Goal: Transaction & Acquisition: Purchase product/service

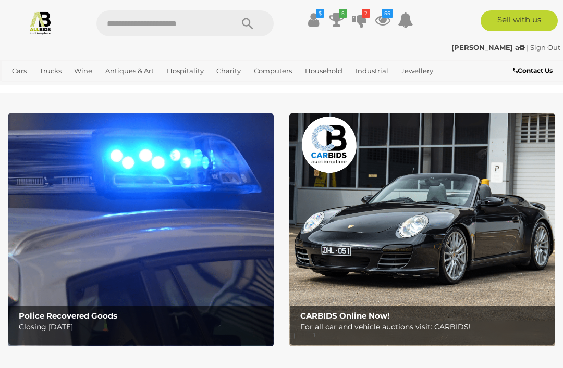
click at [337, 20] on icon at bounding box center [336, 19] width 15 height 19
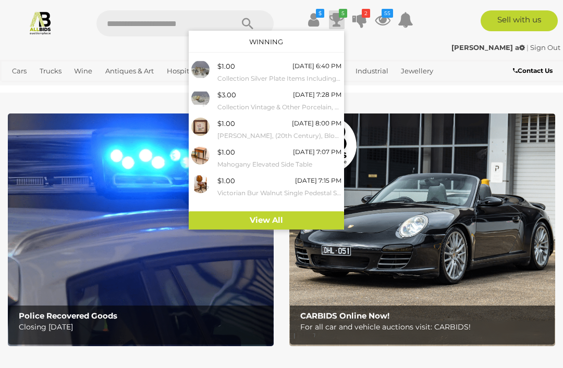
click at [381, 27] on icon at bounding box center [383, 19] width 16 height 19
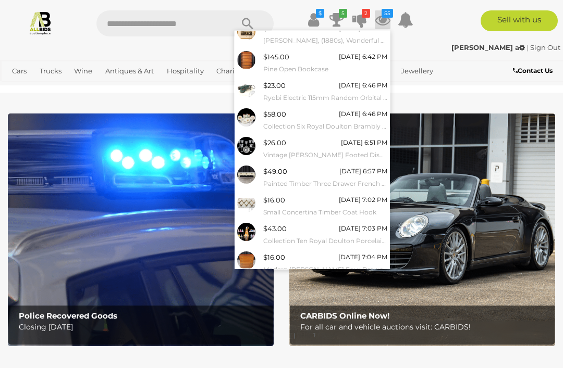
scroll to position [66, 0]
click at [367, 283] on link "View All" at bounding box center [311, 287] width 155 height 18
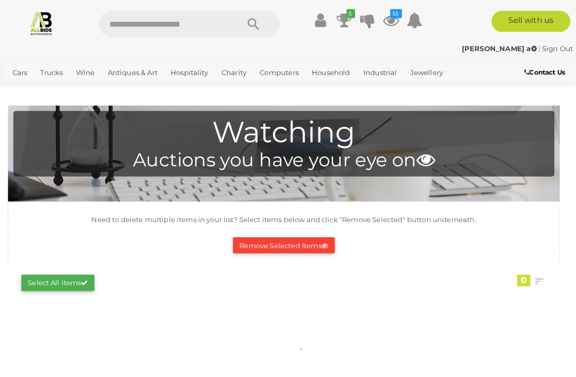
scroll to position [2, 0]
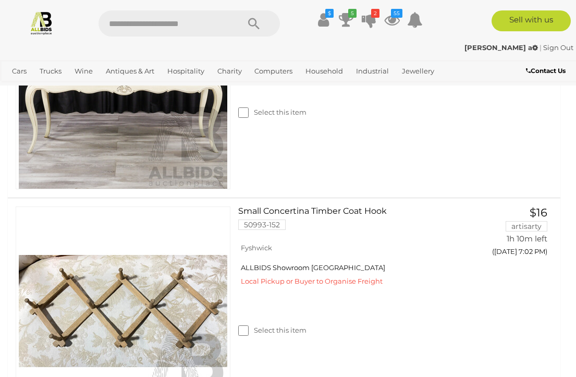
scroll to position [1693, 0]
click at [186, 322] on img at bounding box center [123, 311] width 208 height 208
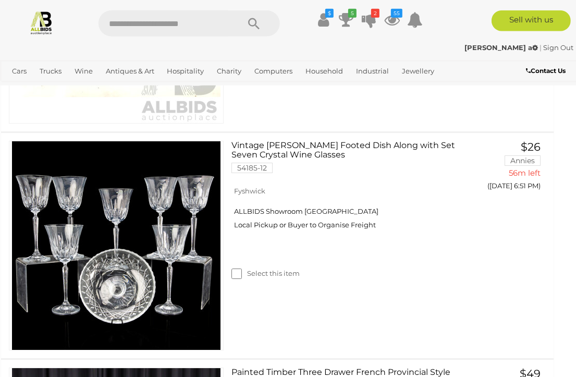
scroll to position [1306, 7]
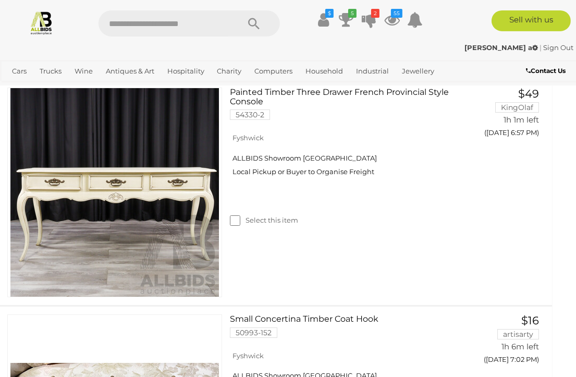
scroll to position [1586, 9]
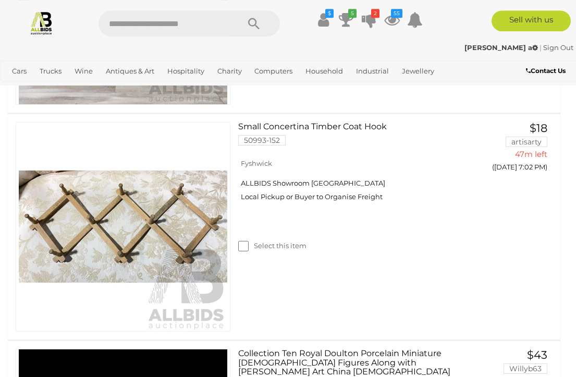
scroll to position [1778, 0]
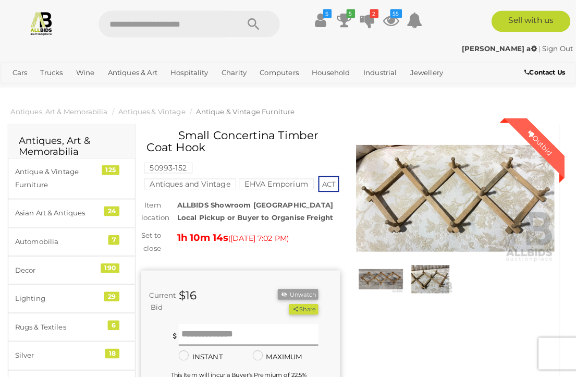
scroll to position [2, 0]
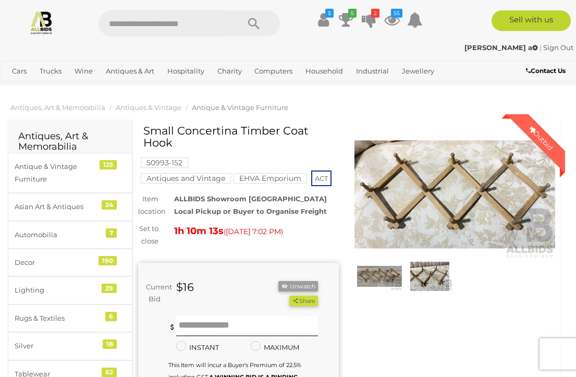
click at [515, 193] on img at bounding box center [454, 194] width 201 height 129
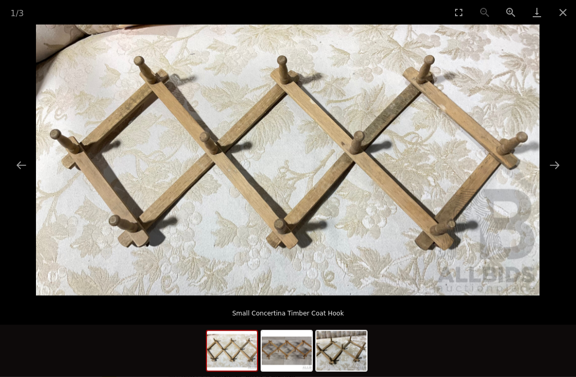
click at [555, 167] on button "Next slide" at bounding box center [554, 165] width 22 height 20
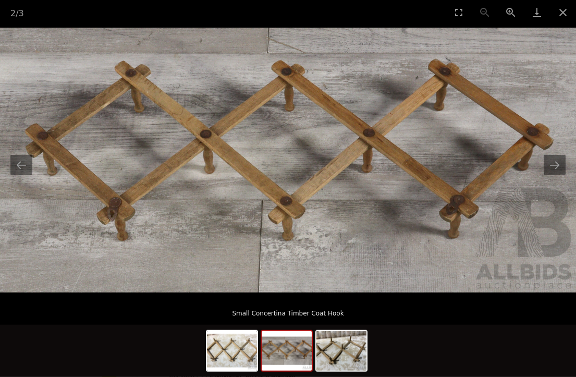
click at [555, 166] on button "Next slide" at bounding box center [554, 165] width 22 height 20
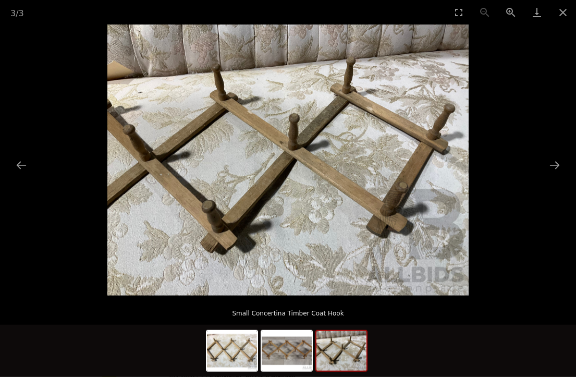
click at [562, 14] on button "Close gallery" at bounding box center [563, 12] width 26 height 24
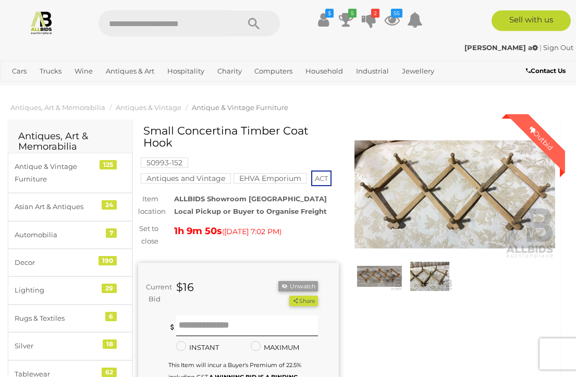
scroll to position [2, 0]
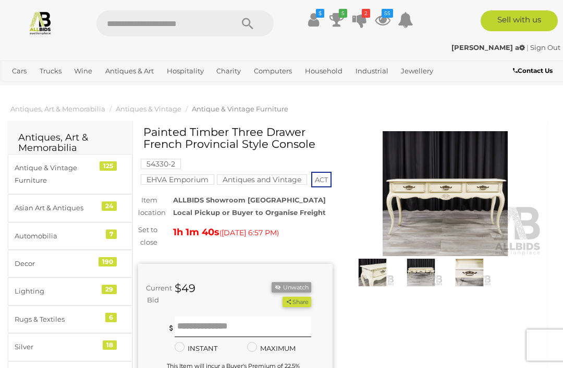
click at [497, 214] on img at bounding box center [445, 193] width 194 height 125
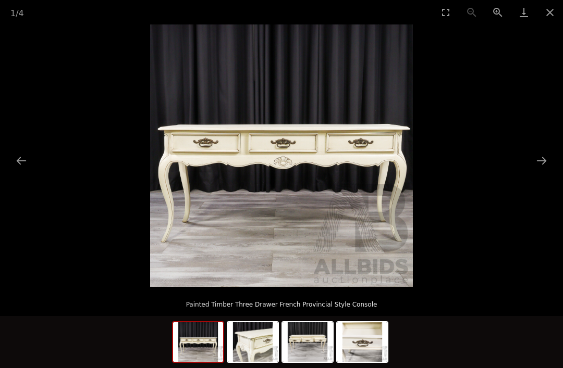
click at [545, 165] on button "Next slide" at bounding box center [541, 161] width 22 height 20
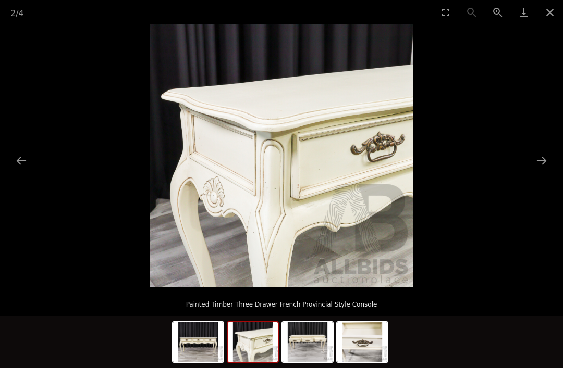
click at [549, 161] on button "Next slide" at bounding box center [541, 161] width 22 height 20
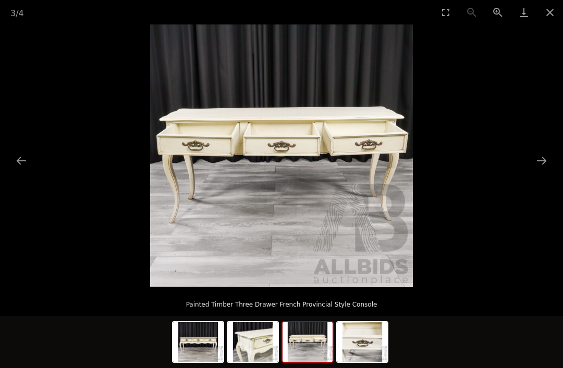
click at [546, 163] on button "Next slide" at bounding box center [541, 161] width 22 height 20
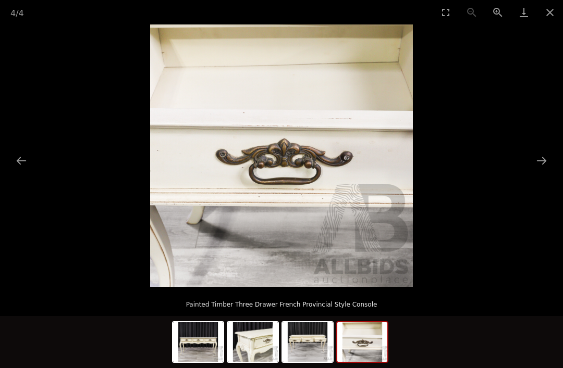
click at [545, 163] on button "Next slide" at bounding box center [541, 161] width 22 height 20
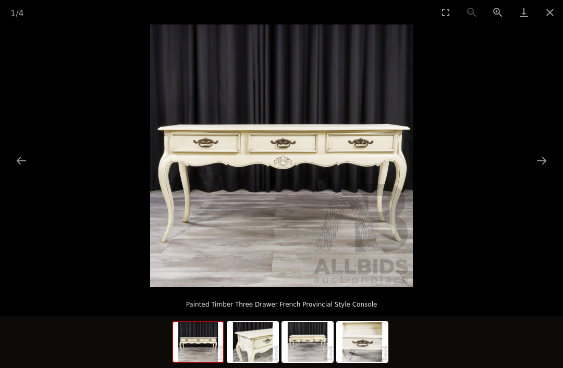
click at [562, 11] on button "Close gallery" at bounding box center [550, 12] width 26 height 24
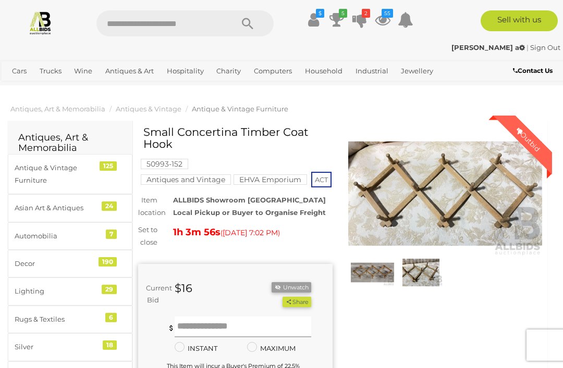
click at [254, 338] on input "text" at bounding box center [243, 327] width 136 height 21
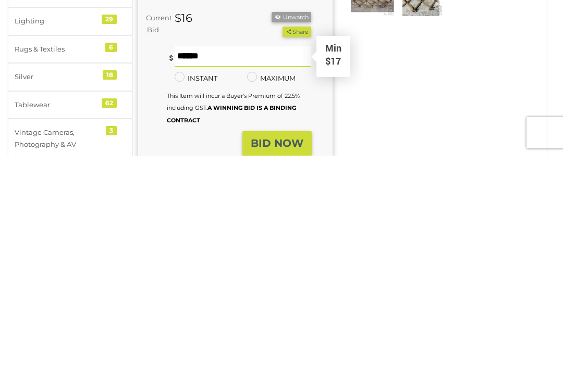
type input "**"
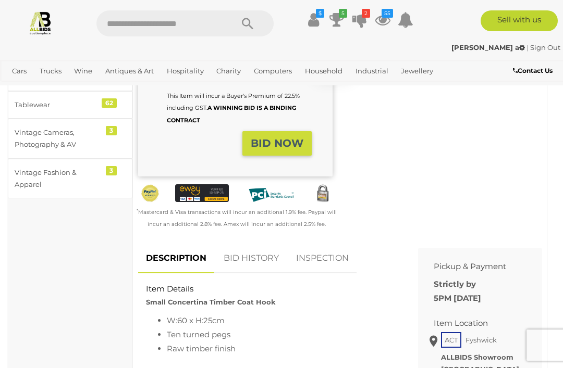
click at [296, 150] on strong "BID NOW" at bounding box center [277, 143] width 53 height 13
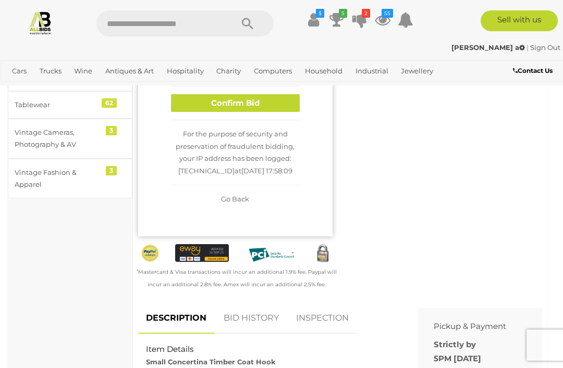
click at [266, 113] on button "Confirm Bid" at bounding box center [235, 103] width 129 height 18
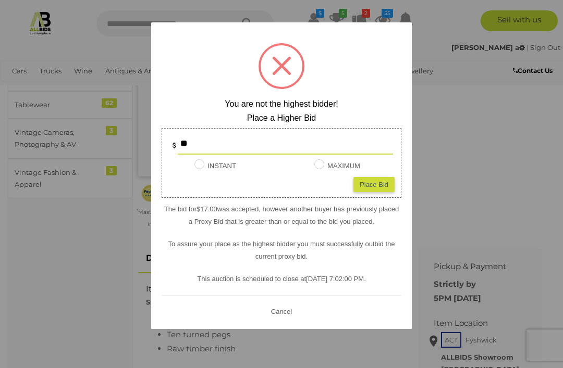
click at [292, 306] on button "Cancel" at bounding box center [281, 311] width 27 height 13
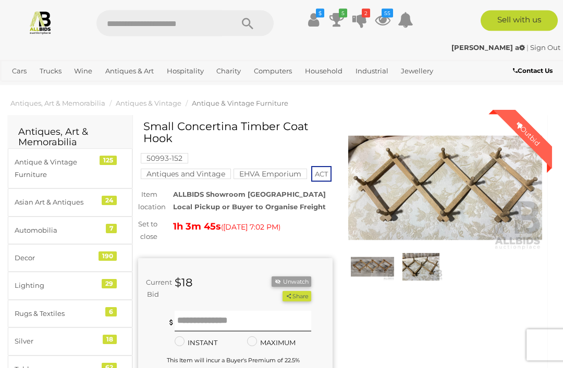
scroll to position [0, 0]
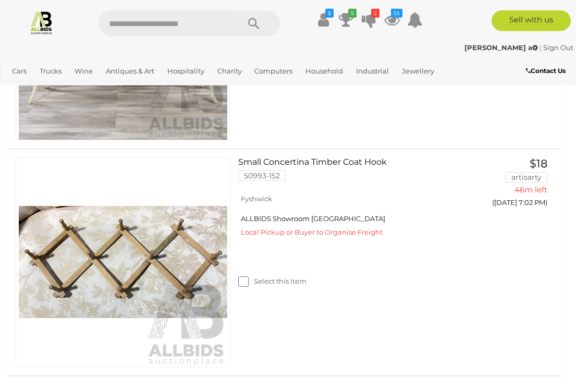
scroll to position [1743, 0]
click at [193, 260] on img at bounding box center [123, 261] width 208 height 208
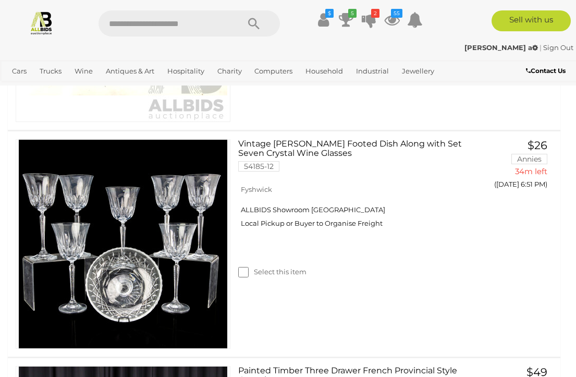
scroll to position [1289, 0]
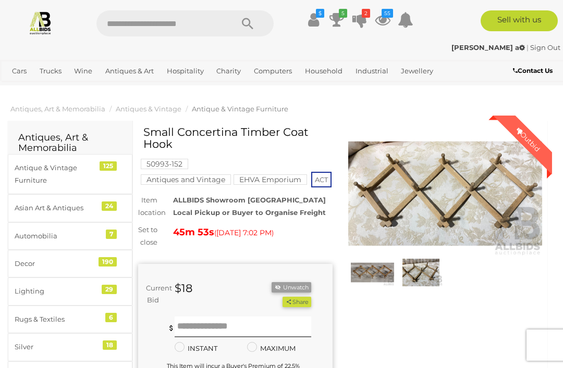
click at [464, 195] on img at bounding box center [445, 193] width 194 height 125
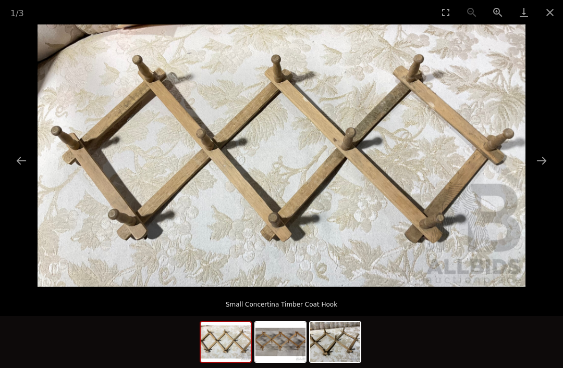
click at [549, 15] on button "Close gallery" at bounding box center [550, 12] width 26 height 24
